Goal: Task Accomplishment & Management: Manage account settings

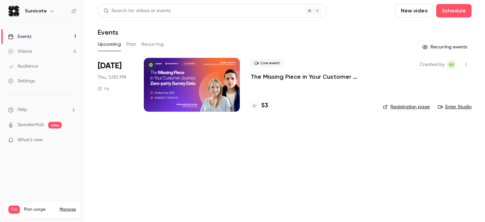
click at [130, 42] on button "Past" at bounding box center [131, 44] width 10 height 11
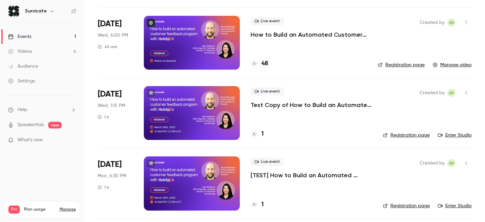
scroll to position [396, 0]
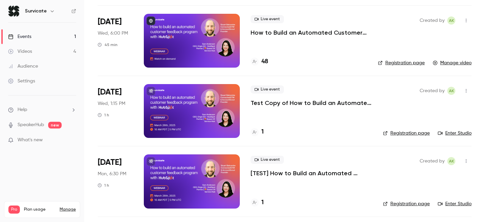
click at [289, 36] on p "How to Build an Automated Customer Feedback Program with HubSpot" at bounding box center [308, 33] width 116 height 8
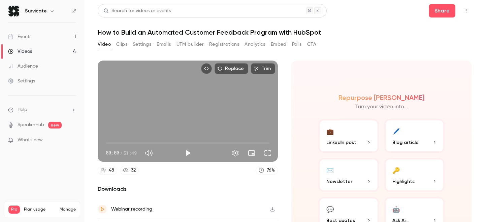
click at [222, 43] on button "Registrations" at bounding box center [224, 44] width 30 height 11
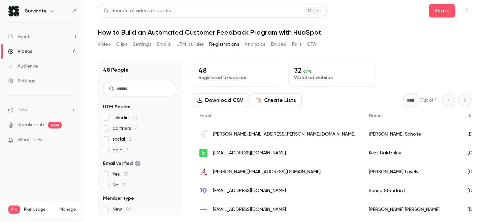
click at [211, 99] on button "Download CSV" at bounding box center [220, 100] width 56 height 13
click at [30, 52] on div "Videos" at bounding box center [20, 51] width 24 height 7
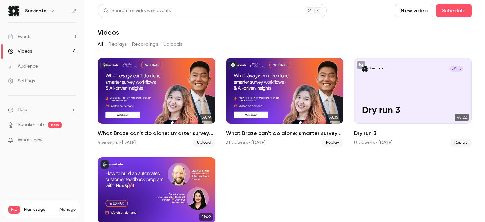
click at [34, 39] on link "Events 1" at bounding box center [42, 36] width 84 height 15
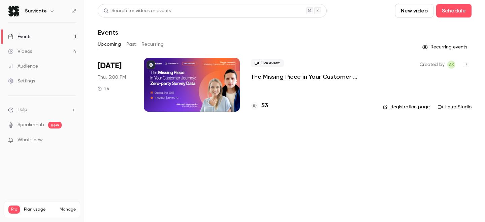
click at [129, 44] on button "Past" at bounding box center [131, 44] width 10 height 11
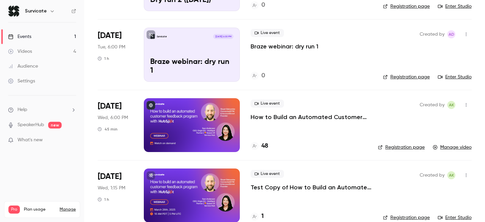
scroll to position [307, 0]
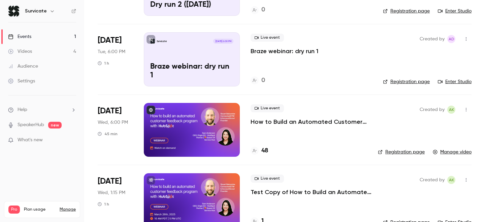
click at [326, 122] on p "How to Build an Automated Customer Feedback Program with HubSpot" at bounding box center [308, 122] width 116 height 8
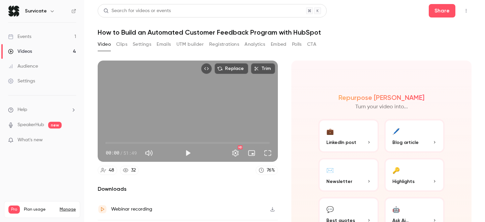
click at [222, 45] on button "Registrations" at bounding box center [224, 44] width 30 height 11
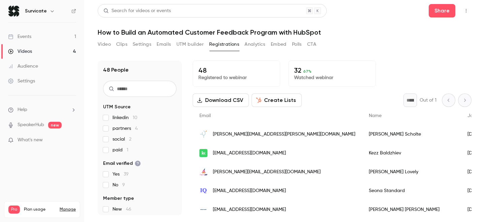
click at [243, 98] on button "Download CSV" at bounding box center [220, 100] width 56 height 13
click at [217, 29] on h1 "How to Build an Automated Customer Feedback Program with HubSpot" at bounding box center [285, 32] width 374 height 8
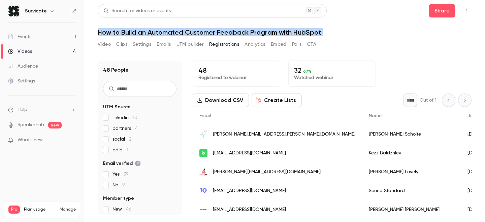
click at [217, 29] on h1 "How to Build an Automated Customer Feedback Program with HubSpot" at bounding box center [285, 32] width 374 height 8
copy div "How to Build an Automated Customer Feedback Program with HubSpot Video Clips Se…"
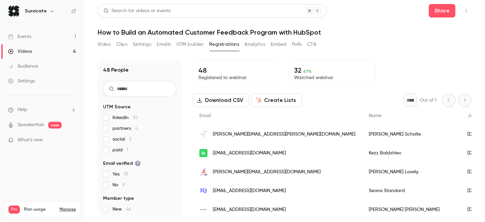
click at [462, 98] on div "* Out of 1" at bounding box center [437, 100] width 68 height 13
click at [37, 50] on link "Videos 4" at bounding box center [42, 51] width 84 height 15
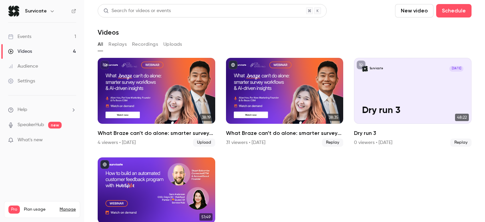
click at [121, 42] on button "Replays" at bounding box center [117, 44] width 18 height 11
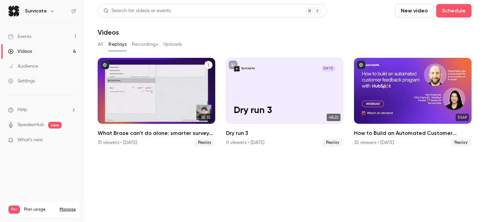
click at [168, 132] on h2 "What Braze can’t do alone: smarter survey workflows & AI-driven insights" at bounding box center [156, 133] width 117 height 8
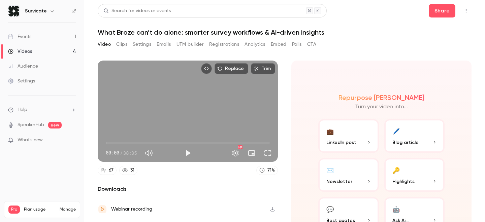
click at [221, 42] on button "Registrations" at bounding box center [224, 44] width 30 height 11
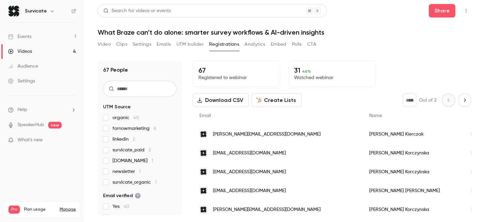
click at [232, 99] on button "Download CSV" at bounding box center [220, 100] width 56 height 13
click at [50, 57] on link "Videos 4" at bounding box center [42, 51] width 84 height 15
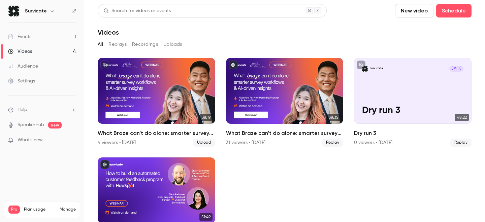
click at [25, 37] on div "Events" at bounding box center [19, 36] width 23 height 7
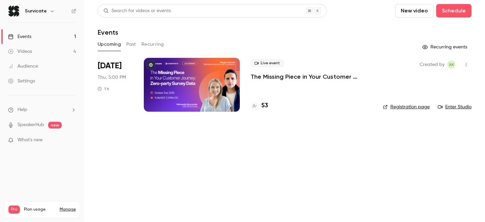
click at [294, 84] on div "Live event The Missing Piece in Your Customer Journey: Zero-party Survey Data 53" at bounding box center [310, 85] width 121 height 54
click at [293, 75] on p "The Missing Piece in Your Customer Journey: Zero-party Survey Data" at bounding box center [310, 77] width 121 height 8
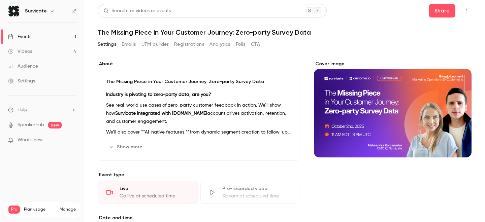
click at [194, 43] on button "Registrations" at bounding box center [189, 44] width 30 height 11
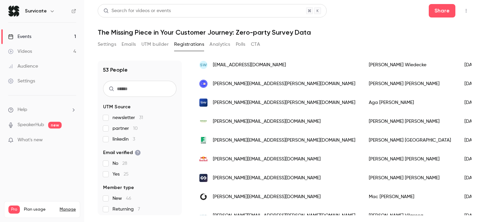
scroll to position [367, 0]
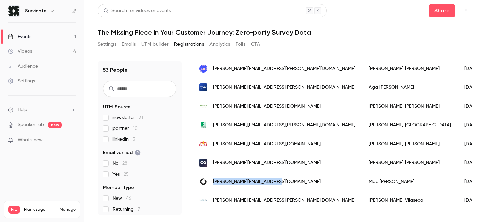
drag, startPoint x: 280, startPoint y: 181, endPoint x: 213, endPoint y: 182, distance: 67.3
click at [213, 182] on div "[PERSON_NAME][EMAIL_ADDRESS][DOMAIN_NAME]" at bounding box center [276, 181] width 169 height 19
copy span "[PERSON_NAME][EMAIL_ADDRESS][DOMAIN_NAME]"
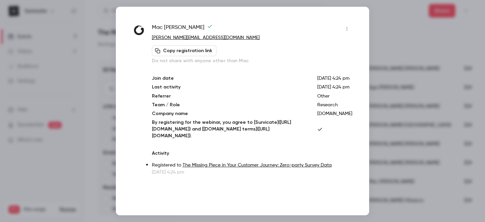
click at [103, 48] on div at bounding box center [242, 111] width 485 height 222
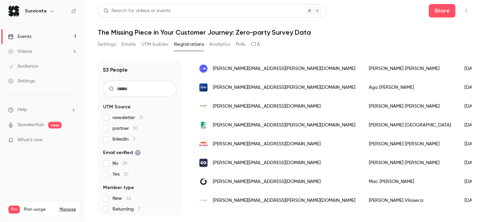
click at [40, 69] on link "Audience" at bounding box center [42, 66] width 84 height 15
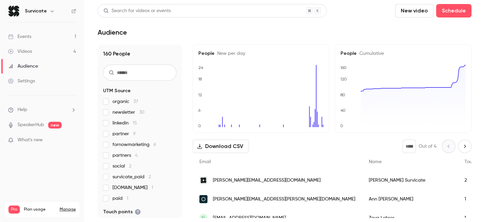
click at [115, 136] on span "partner 9" at bounding box center [123, 134] width 23 height 7
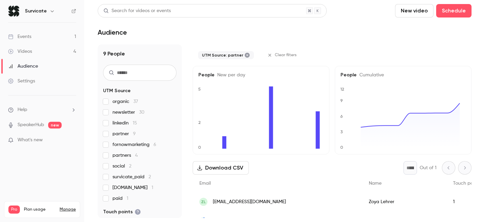
click at [115, 136] on span "partner 9" at bounding box center [123, 134] width 23 height 7
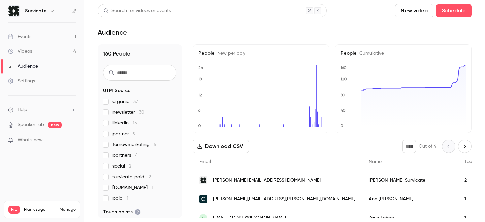
click at [126, 155] on span "partners 4" at bounding box center [124, 155] width 25 height 7
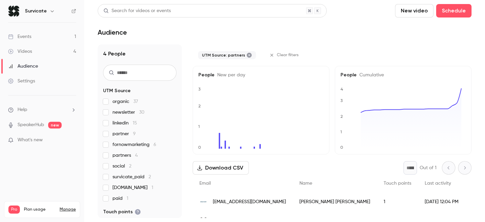
click at [126, 155] on span "partners 4" at bounding box center [124, 155] width 25 height 7
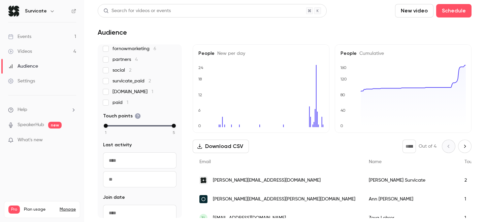
scroll to position [96, 0]
drag, startPoint x: 105, startPoint y: 124, endPoint x: 92, endPoint y: 128, distance: 14.4
click at [92, 128] on main "Search for videos or events New video Schedule Audience 160 People UTM Source o…" at bounding box center [284, 111] width 400 height 222
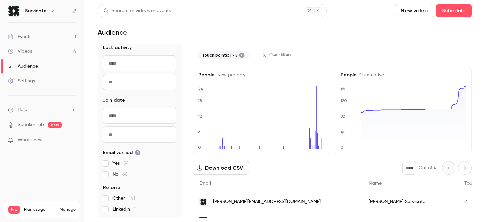
scroll to position [0, 0]
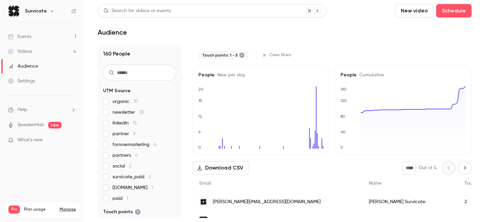
click at [35, 84] on link "Settings" at bounding box center [42, 81] width 84 height 15
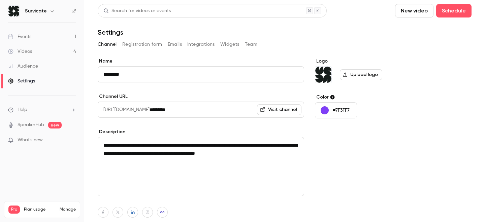
click at [153, 40] on button "Registration form" at bounding box center [142, 44] width 40 height 11
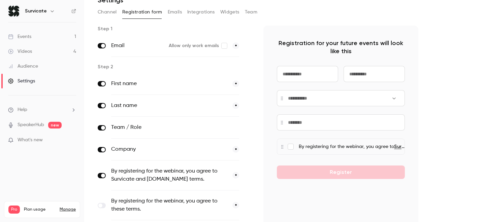
scroll to position [36, 0]
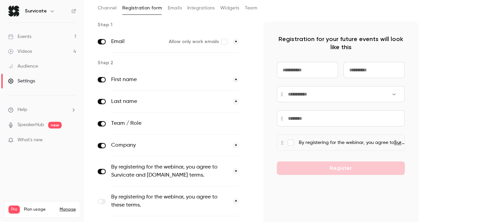
click at [228, 124] on button "optional" at bounding box center [227, 123] width 23 height 7
click at [238, 123] on button "*" at bounding box center [235, 123] width 7 height 7
click at [237, 147] on button "*" at bounding box center [235, 145] width 7 height 7
click at [234, 100] on span "*" at bounding box center [235, 101] width 7 height 7
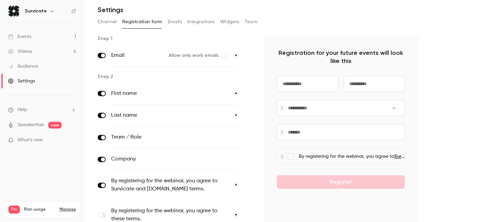
click at [230, 136] on button "optional" at bounding box center [227, 137] width 23 height 7
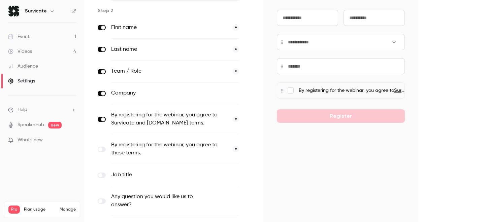
scroll to position [0, 0]
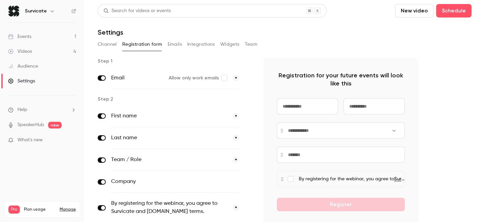
click at [57, 39] on link "Events 1" at bounding box center [42, 36] width 84 height 15
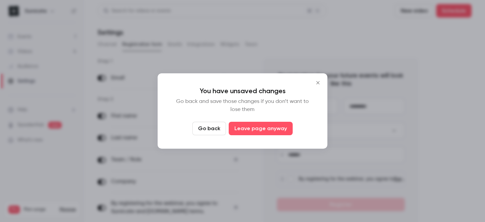
click at [210, 130] on button "Go back" at bounding box center [209, 128] width 34 height 13
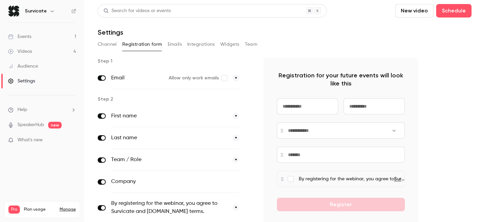
scroll to position [177, 0]
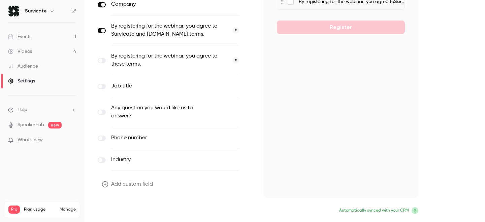
click at [127, 209] on button "Update form" at bounding box center [120, 211] width 45 height 13
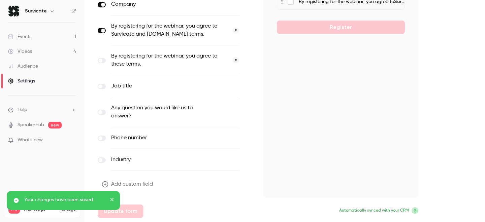
scroll to position [0, 0]
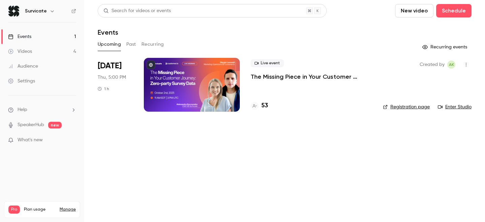
click at [203, 82] on div at bounding box center [192, 85] width 96 height 54
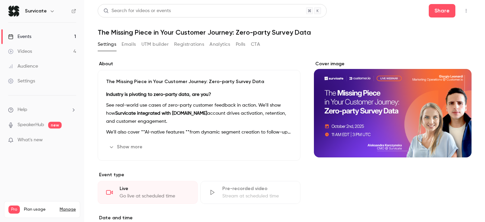
click at [189, 43] on button "Registrations" at bounding box center [189, 44] width 30 height 11
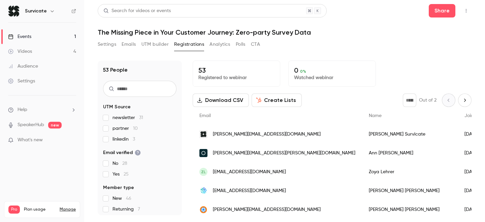
click at [232, 96] on button "Download CSV" at bounding box center [220, 100] width 56 height 13
